Goal: Navigation & Orientation: Find specific page/section

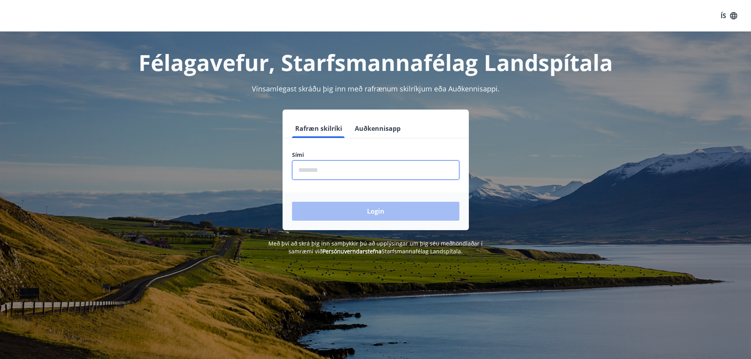
click at [337, 166] on input "phone" at bounding box center [375, 170] width 167 height 19
type input "********"
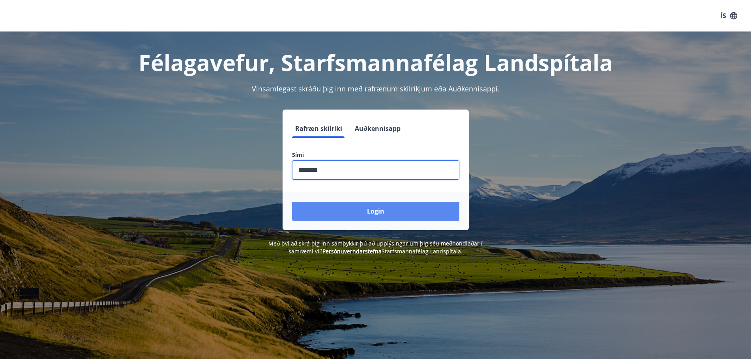
click at [292, 202] on button "Login" at bounding box center [375, 211] width 167 height 19
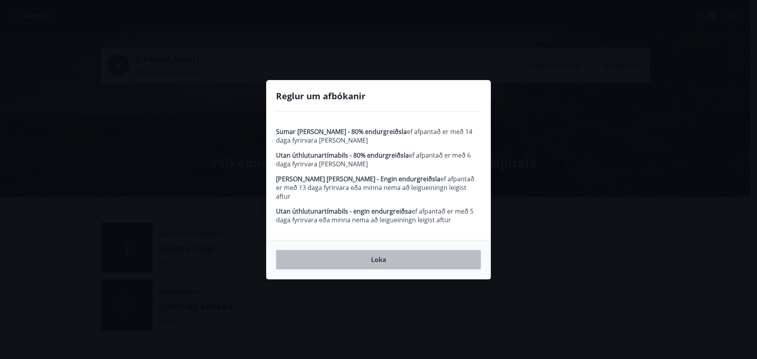
click at [377, 254] on button "Loka" at bounding box center [378, 260] width 205 height 20
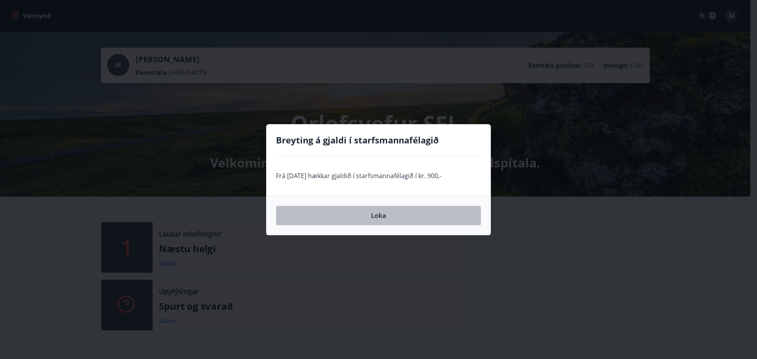
click at [377, 216] on button "Loka" at bounding box center [378, 216] width 205 height 20
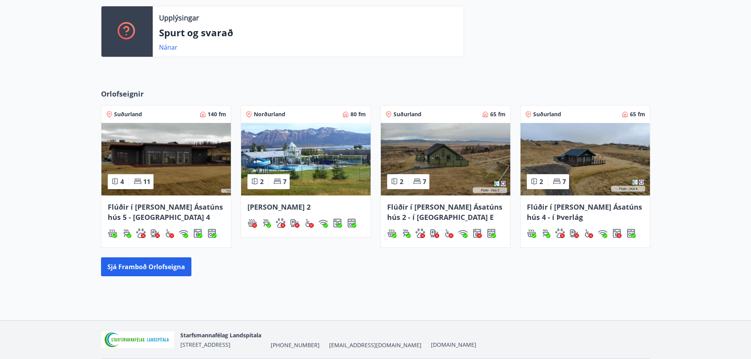
scroll to position [276, 0]
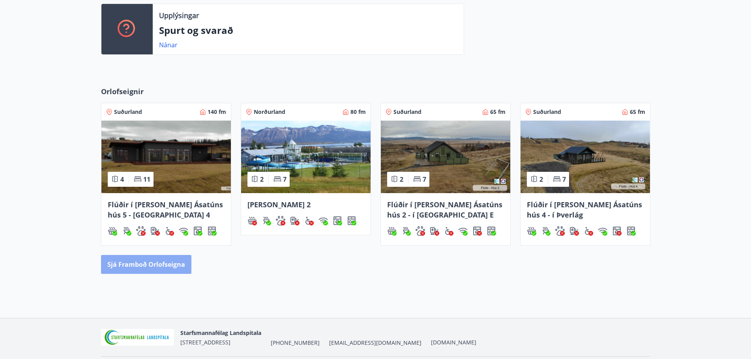
click at [148, 264] on button "Sjá framboð orlofseigna" at bounding box center [146, 264] width 90 height 19
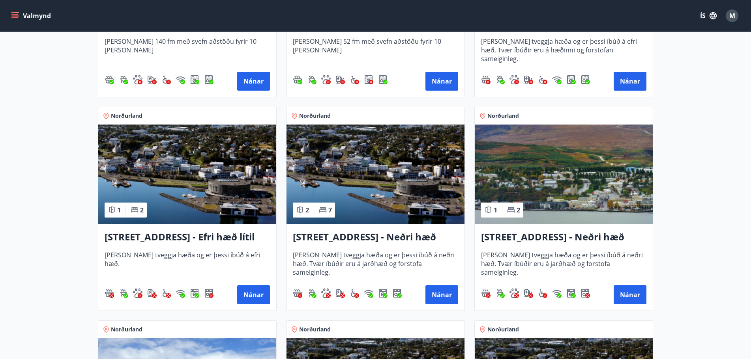
scroll to position [710, 0]
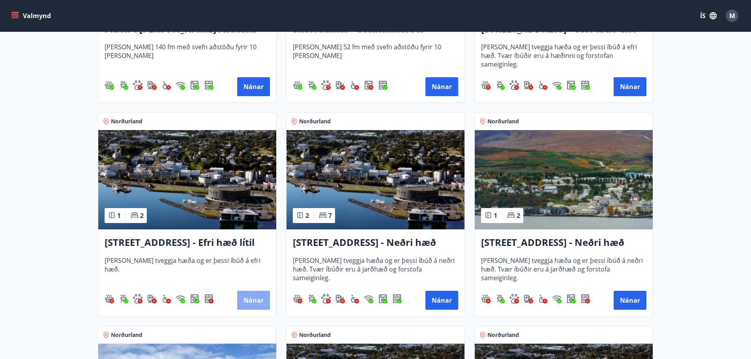
click at [255, 299] on button "Nánar" at bounding box center [253, 300] width 33 height 19
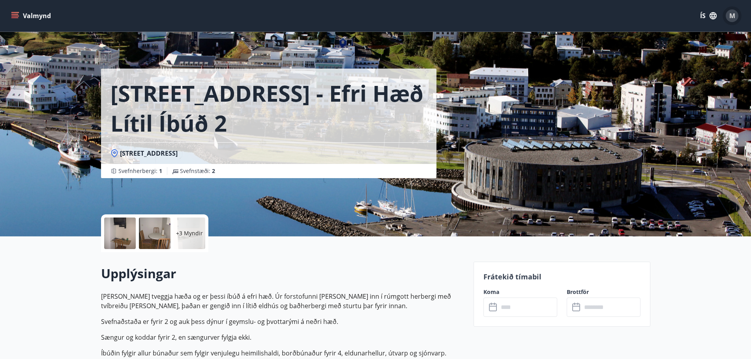
click at [734, 13] on span "M" at bounding box center [732, 15] width 6 height 9
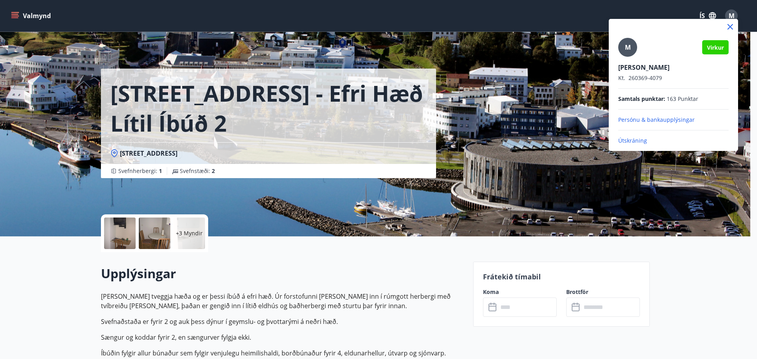
click at [633, 142] on p "Útskráning" at bounding box center [673, 141] width 110 height 8
